Goal: Navigation & Orientation: Find specific page/section

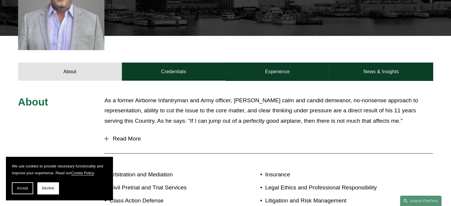
scroll to position [208, 0]
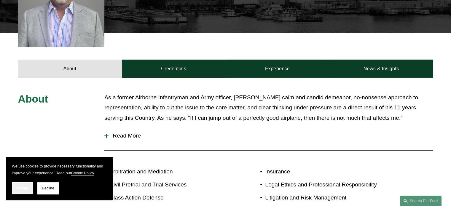
click at [16, 187] on button "Accept" at bounding box center [22, 188] width 21 height 12
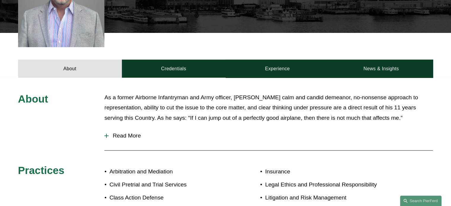
click at [121, 133] on span "Read More" at bounding box center [271, 136] width 324 height 7
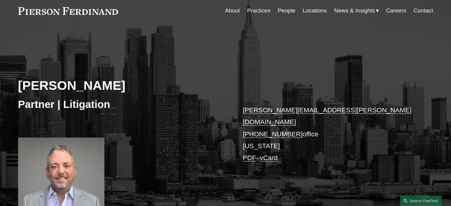
scroll to position [0, 0]
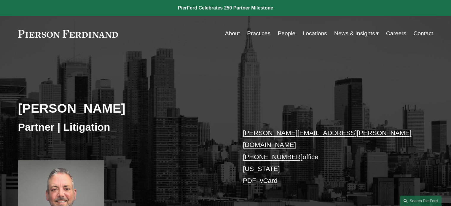
click at [284, 34] on link "People" at bounding box center [287, 33] width 18 height 11
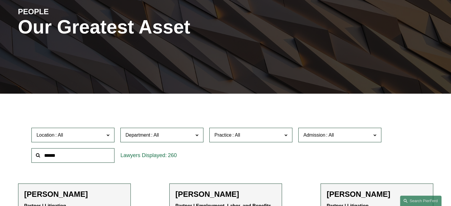
scroll to position [119, 0]
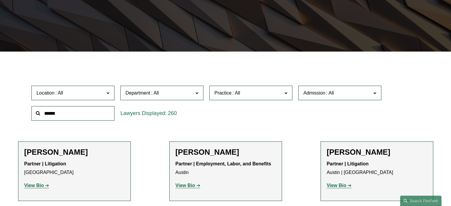
click at [86, 88] on label "Location" at bounding box center [72, 93] width 83 height 15
click at [0, 0] on link "Columbus" at bounding box center [0, 0] width 0 height 0
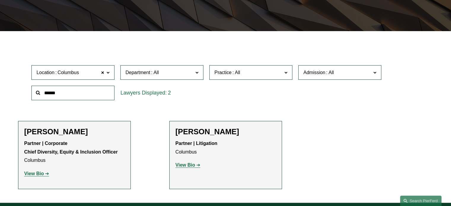
scroll to position [208, 0]
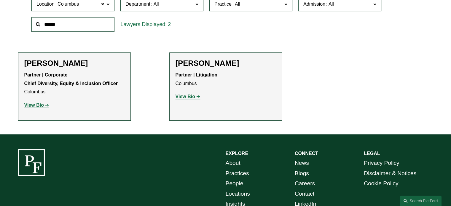
click at [153, 58] on ul "Filter Location [GEOGRAPHIC_DATA] [GEOGRAPHIC_DATA] All [GEOGRAPHIC_DATA] [GEOG…" at bounding box center [225, 48] width 442 height 145
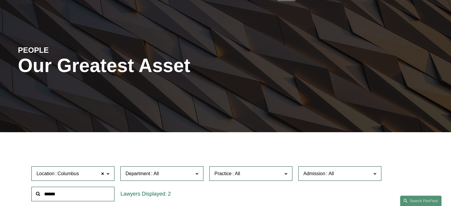
scroll to position [0, 0]
